Goal: Task Accomplishment & Management: Use online tool/utility

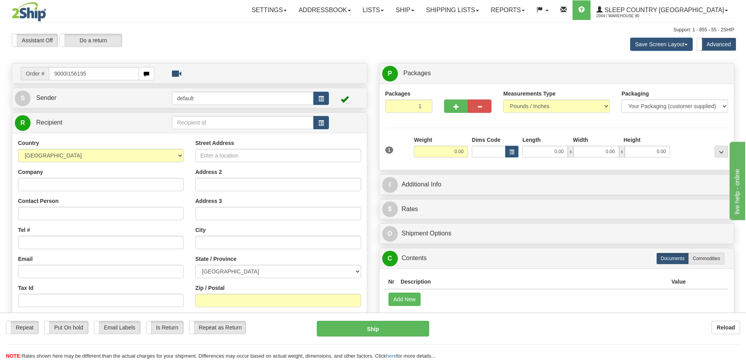
type input "9000I156195"
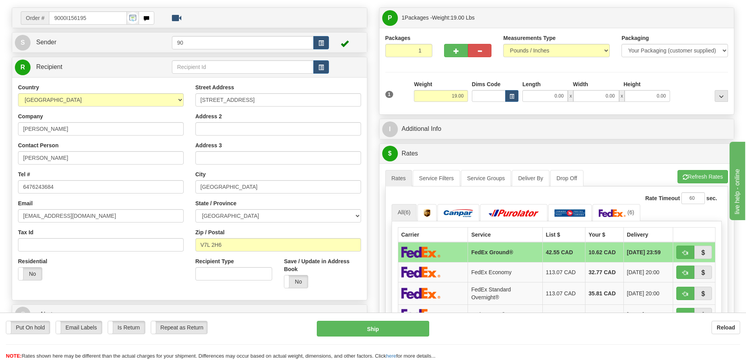
scroll to position [39, 0]
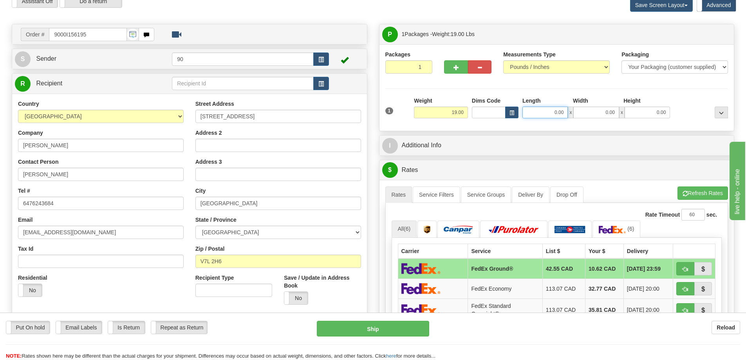
drag, startPoint x: 552, startPoint y: 114, endPoint x: 576, endPoint y: 111, distance: 24.9
click at [576, 111] on div "0.00 x 0.00 x 0.00" at bounding box center [597, 113] width 148 height 12
type input "28.00"
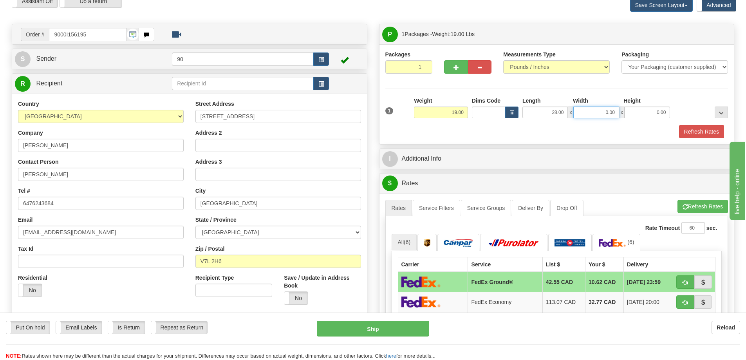
drag, startPoint x: 601, startPoint y: 111, endPoint x: 631, endPoint y: 109, distance: 29.8
click at [630, 109] on div "28.00 x 0.00 x 0.00" at bounding box center [597, 113] width 148 height 12
type input "19.00"
drag, startPoint x: 645, startPoint y: 115, endPoint x: 659, endPoint y: 113, distance: 14.6
click at [659, 113] on input "0.00" at bounding box center [647, 113] width 45 height 12
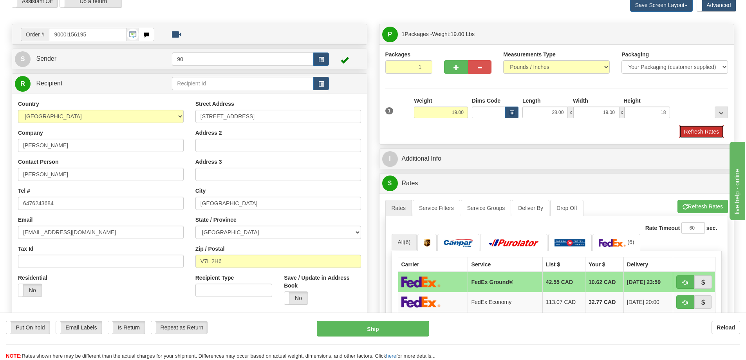
type input "18.00"
click at [690, 130] on button "Refresh Rates" at bounding box center [701, 131] width 45 height 13
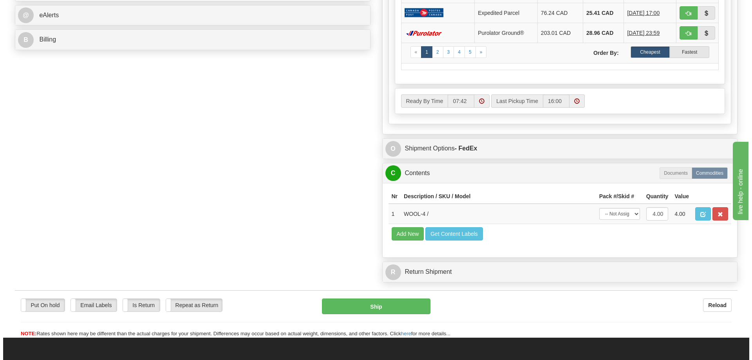
scroll to position [392, 0]
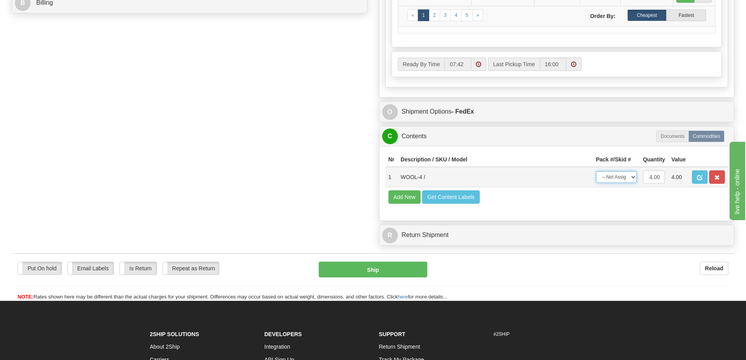
click at [634, 177] on select "-- Not Assigned -- Package 1" at bounding box center [616, 177] width 41 height 12
select select "0"
click at [596, 171] on select "-- Not Assigned -- Package 1" at bounding box center [616, 177] width 41 height 12
click at [364, 273] on button "Ship" at bounding box center [373, 270] width 109 height 16
type input "92"
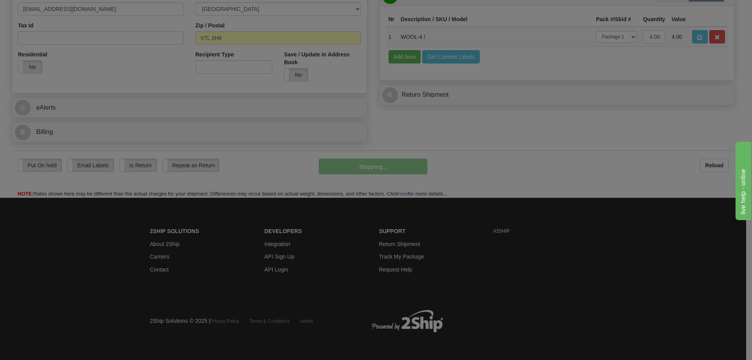
scroll to position [263, 0]
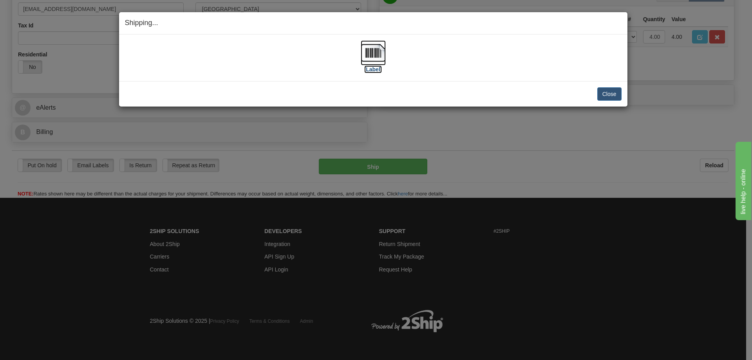
click at [374, 70] on label "[Label]" at bounding box center [373, 69] width 18 height 8
click at [608, 92] on button "Close" at bounding box center [610, 93] width 24 height 13
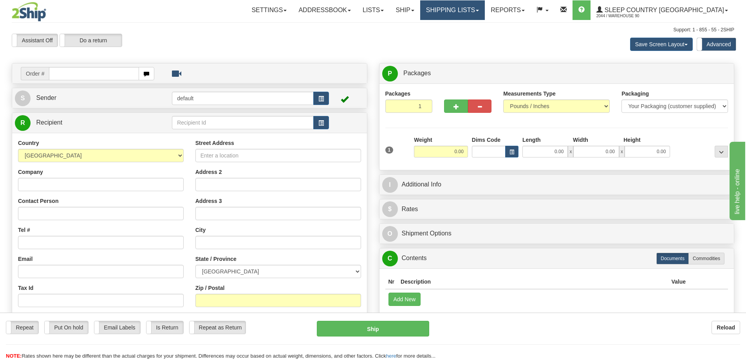
click at [485, 11] on link "Shipping lists" at bounding box center [452, 10] width 65 height 20
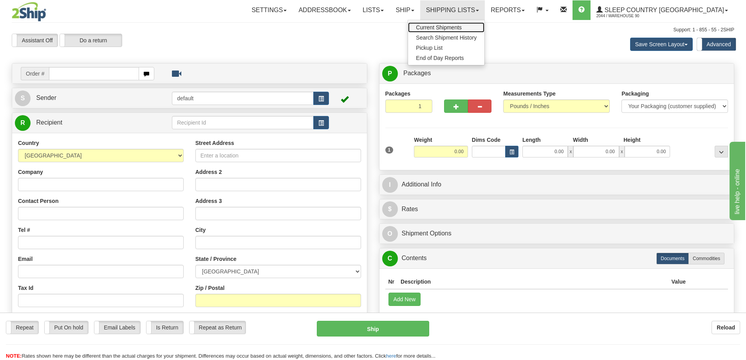
click at [462, 26] on span "Current Shipments" at bounding box center [439, 27] width 46 height 6
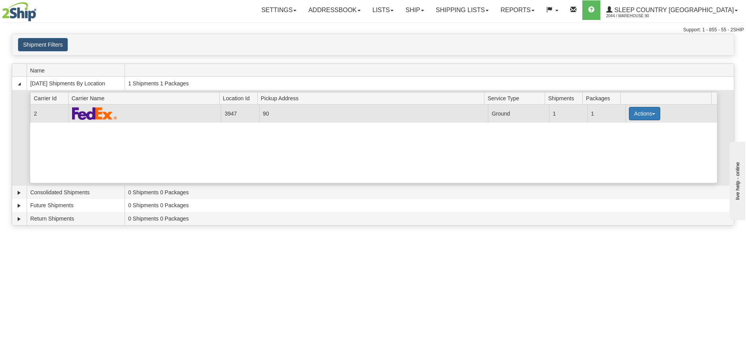
click at [651, 116] on button "Actions" at bounding box center [644, 113] width 31 height 13
click at [623, 139] on span "Close" at bounding box center [614, 138] width 18 height 5
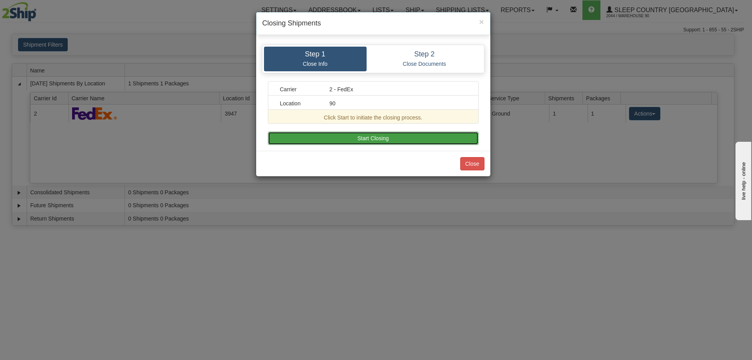
click at [426, 136] on button "Start Closing" at bounding box center [373, 138] width 211 height 13
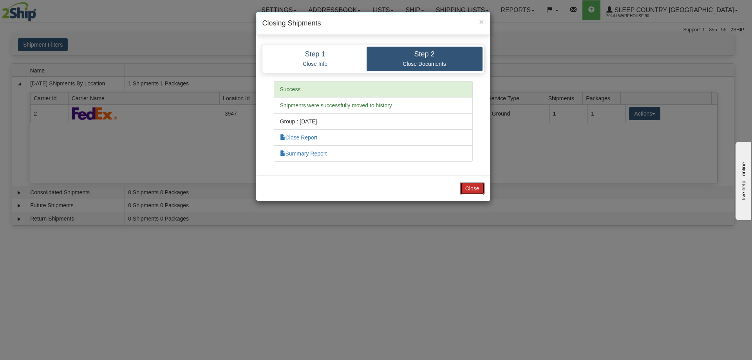
click at [474, 189] on button "Close" at bounding box center [472, 188] width 24 height 13
